Goal: Task Accomplishment & Management: Use online tool/utility

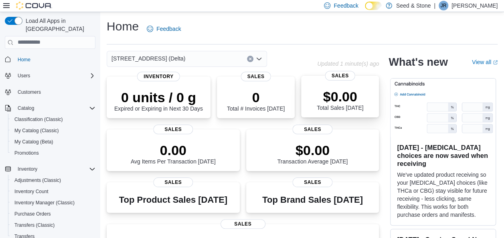
click at [324, 90] on p "$0.00" at bounding box center [340, 97] width 47 height 16
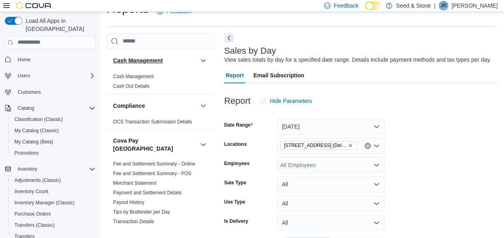
scroll to position [18, 0]
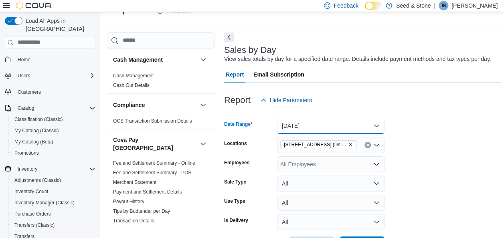
click at [323, 123] on button "Today" at bounding box center [331, 126] width 108 height 16
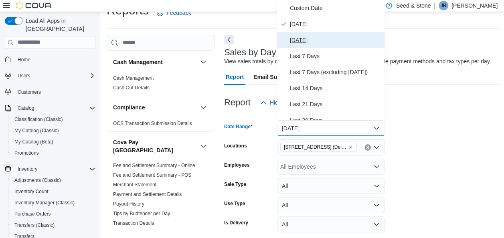
click at [318, 43] on span "Yesterday" at bounding box center [335, 40] width 91 height 10
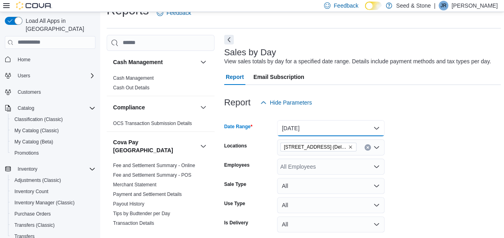
scroll to position [171, 0]
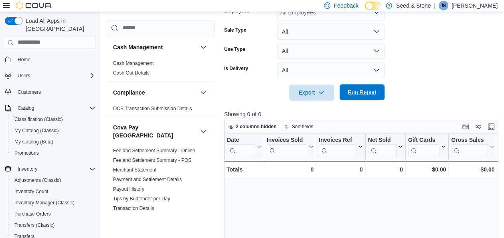
click at [365, 95] on span "Run Report" at bounding box center [362, 92] width 29 height 8
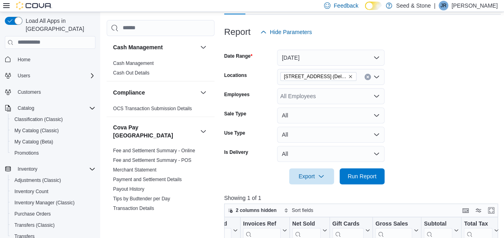
scroll to position [85, 0]
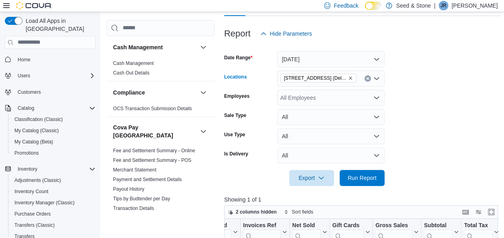
click at [366, 75] on button "Clear input" at bounding box center [368, 78] width 6 height 6
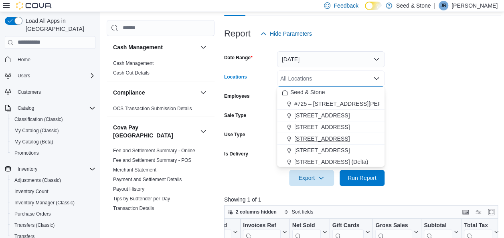
click at [335, 137] on span "512 Young Drive (Coquitlam)" at bounding box center [322, 139] width 55 height 8
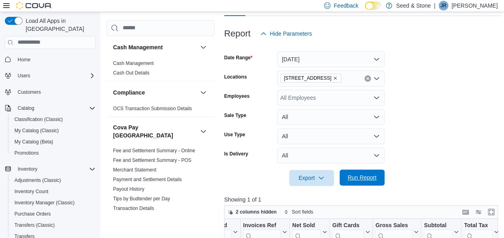
click at [355, 170] on span "Run Report" at bounding box center [362, 178] width 35 height 16
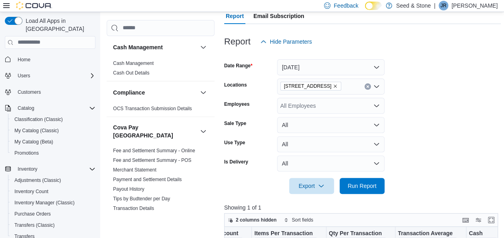
scroll to position [75, 0]
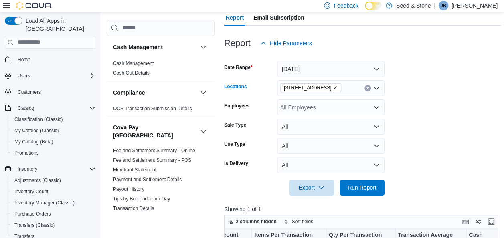
click at [369, 89] on icon "Clear input" at bounding box center [368, 88] width 2 height 2
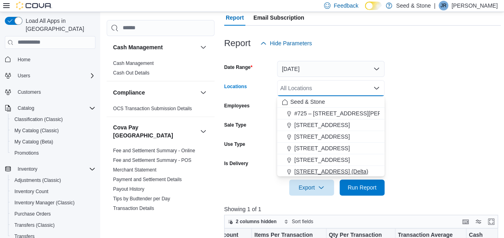
click at [338, 169] on span "[STREET_ADDRESS] (Delta)" at bounding box center [332, 172] width 74 height 8
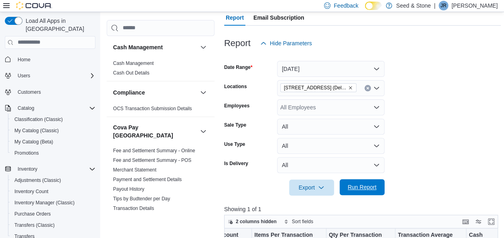
click at [357, 183] on span "Run Report" at bounding box center [362, 187] width 35 height 16
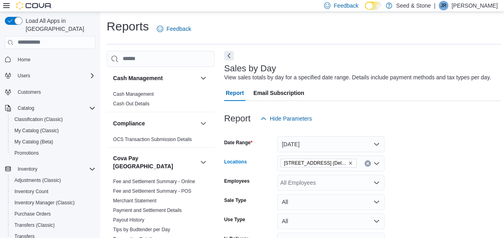
click at [367, 165] on icon "Clear input" at bounding box center [367, 163] width 3 height 3
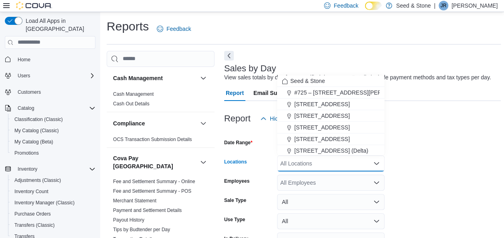
click at [427, 122] on div "Report Hide Parameters" at bounding box center [362, 119] width 277 height 16
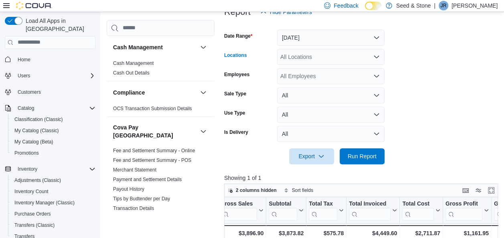
click at [337, 58] on div "All Locations" at bounding box center [331, 57] width 108 height 16
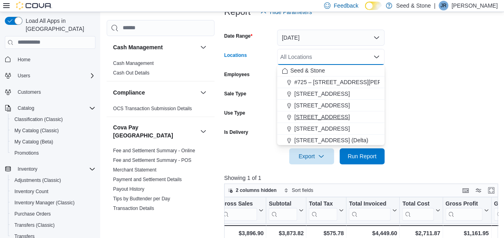
click at [338, 114] on span "512 Young Drive (Coquitlam)" at bounding box center [322, 117] width 55 height 8
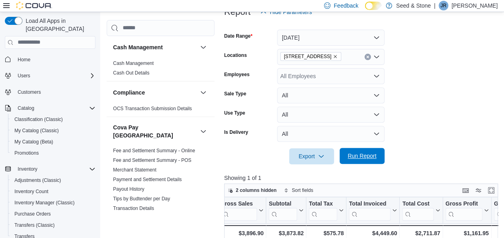
click at [360, 148] on span "Run Report" at bounding box center [362, 156] width 35 height 16
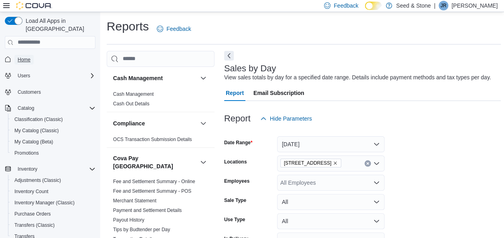
click at [27, 57] on span "Home" at bounding box center [24, 60] width 13 height 6
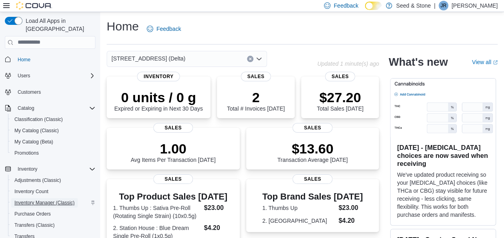
click at [59, 200] on span "Inventory Manager (Classic)" at bounding box center [44, 203] width 60 height 6
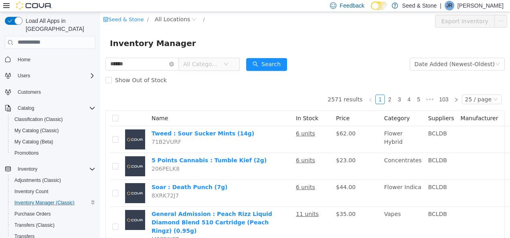
type input "******"
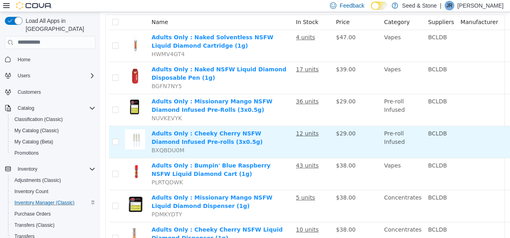
scroll to position [96, 63]
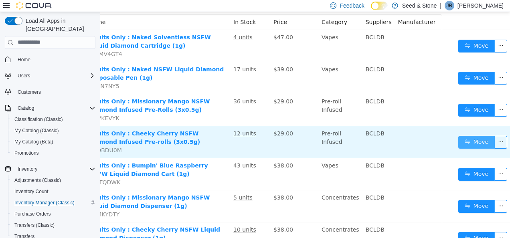
click at [467, 141] on button "Move" at bounding box center [477, 142] width 37 height 13
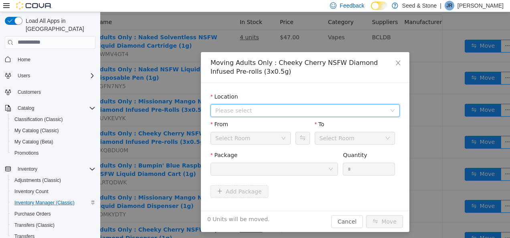
click at [250, 110] on span "Please select" at bounding box center [300, 110] width 171 height 8
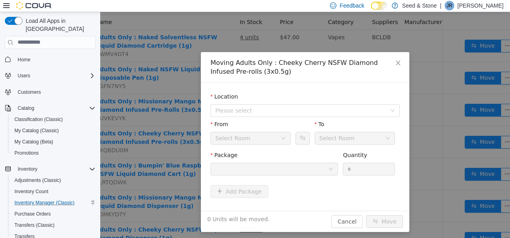
click at [185, 105] on div "Moving Adults Only : Cheeky Cherry NSFW Diamond Infused Pre-rolls (3x0.5g) Loca…" at bounding box center [305, 125] width 410 height 226
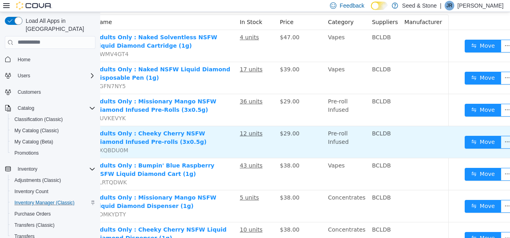
scroll to position [0, 56]
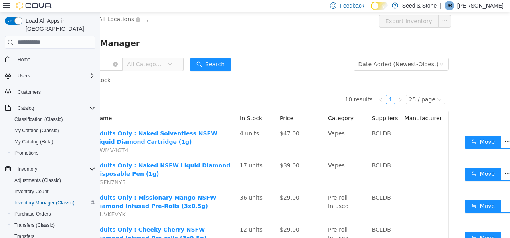
click at [114, 22] on span "All Locations" at bounding box center [116, 18] width 35 height 9
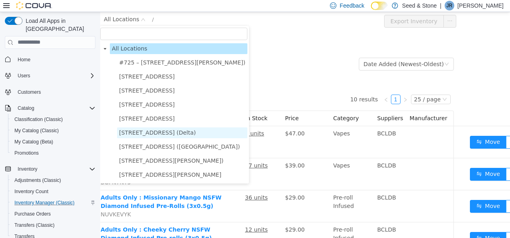
click at [177, 136] on span "[STREET_ADDRESS] (Delta)" at bounding box center [182, 132] width 130 height 11
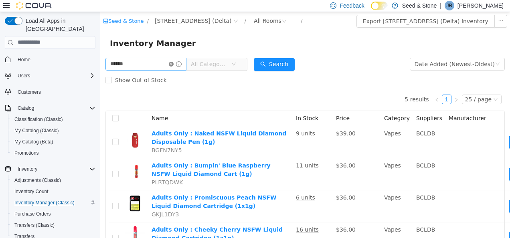
click at [174, 64] on icon "icon: close-circle" at bounding box center [171, 63] width 5 height 5
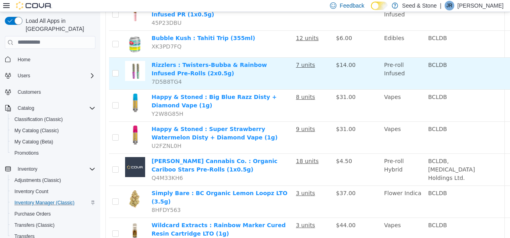
scroll to position [672, 0]
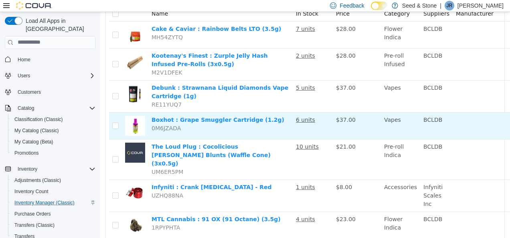
scroll to position [70, 0]
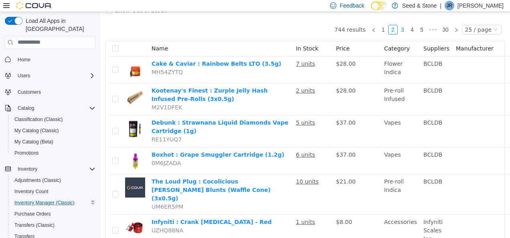
click at [399, 28] on link "3" at bounding box center [402, 29] width 9 height 9
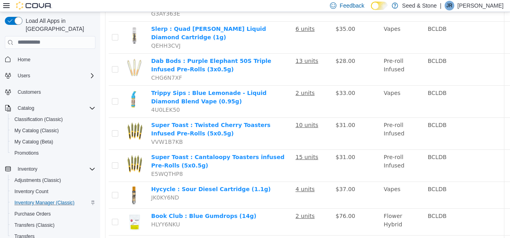
scroll to position [664, 0]
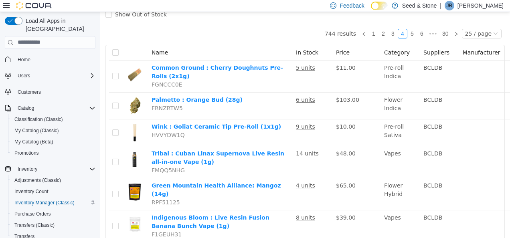
scroll to position [65, 0]
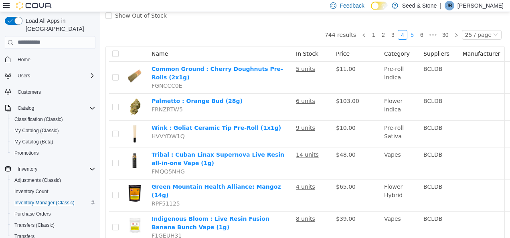
click at [409, 34] on link "5" at bounding box center [412, 34] width 9 height 9
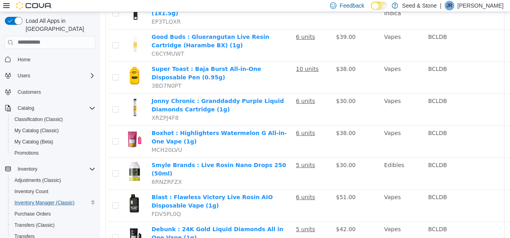
scroll to position [681, 0]
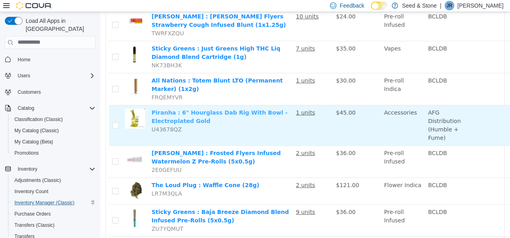
scroll to position [728, 0]
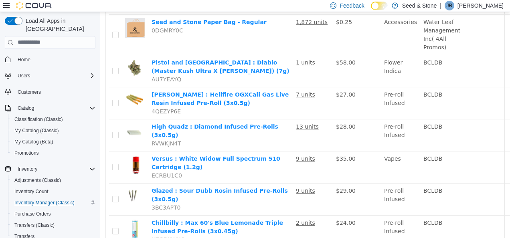
scroll to position [657, 0]
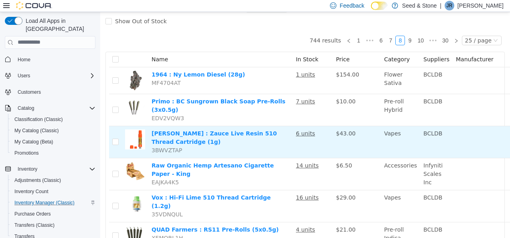
scroll to position [58, 0]
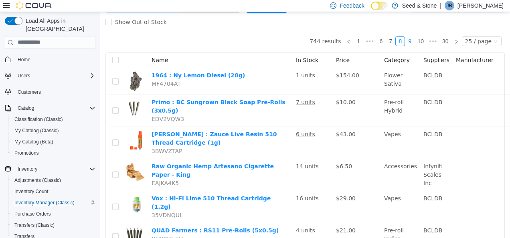
click at [409, 41] on link "9" at bounding box center [410, 41] width 9 height 9
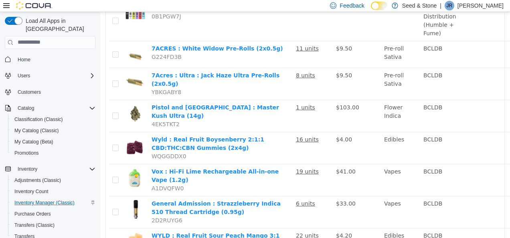
scroll to position [718, 0]
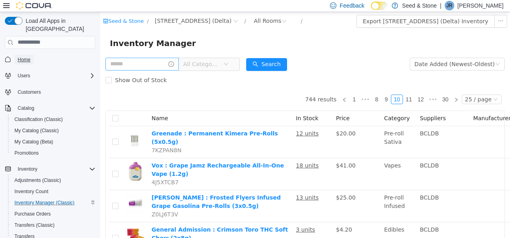
click at [20, 55] on span "Home" at bounding box center [24, 60] width 13 height 10
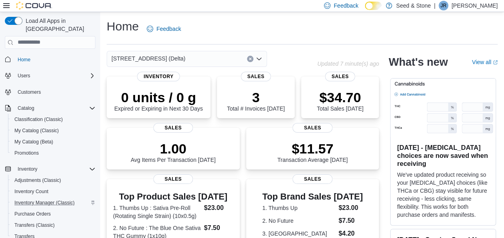
click at [180, 63] on div "[STREET_ADDRESS] (Delta)" at bounding box center [187, 59] width 161 height 16
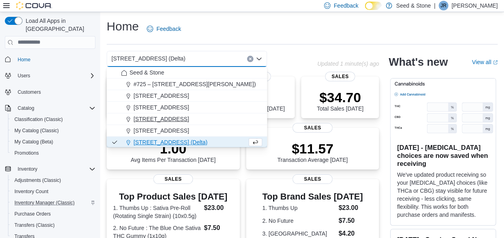
click at [183, 117] on span "512 Young Drive (Coquitlam)" at bounding box center [161, 119] width 55 height 8
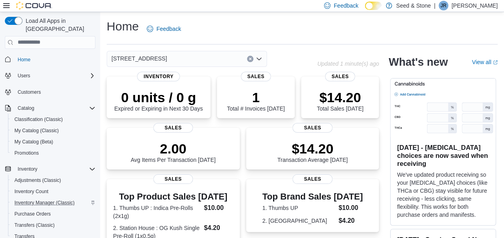
click at [207, 61] on div "512 Young Drive (Coquitlam)" at bounding box center [187, 59] width 161 height 16
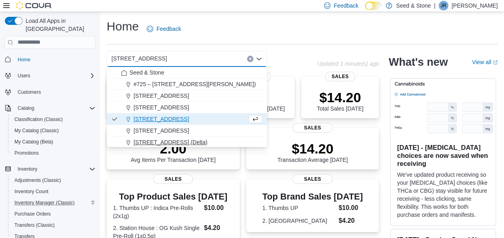
click at [176, 145] on span "[STREET_ADDRESS] (Delta)" at bounding box center [171, 142] width 74 height 8
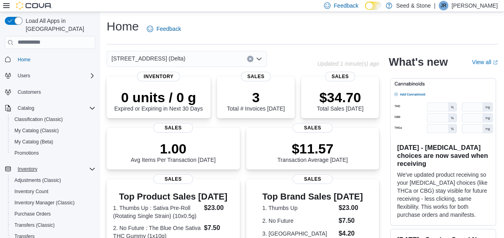
scroll to position [94, 0]
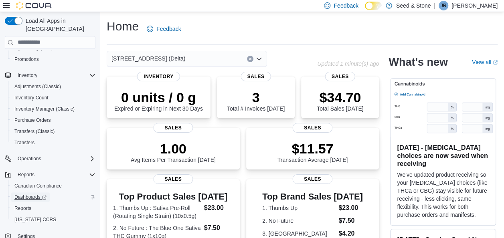
click at [29, 194] on span "Dashboards" at bounding box center [30, 197] width 32 height 6
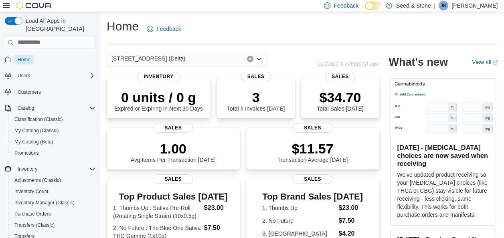
click at [26, 57] on span "Home" at bounding box center [24, 60] width 13 height 6
